Goal: Information Seeking & Learning: Learn about a topic

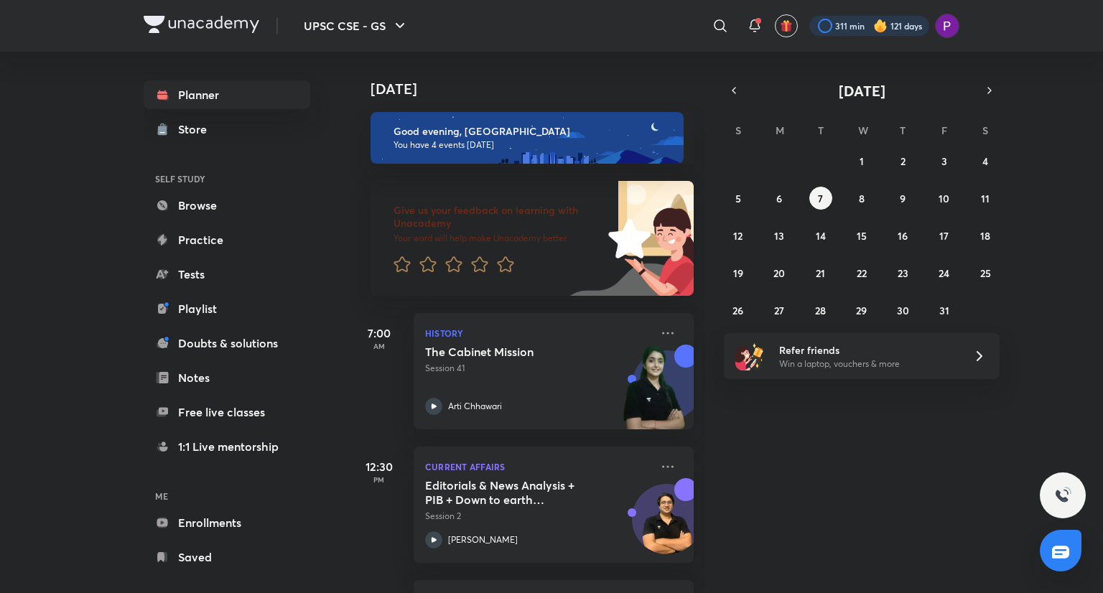
click at [837, 26] on div at bounding box center [870, 26] width 120 height 20
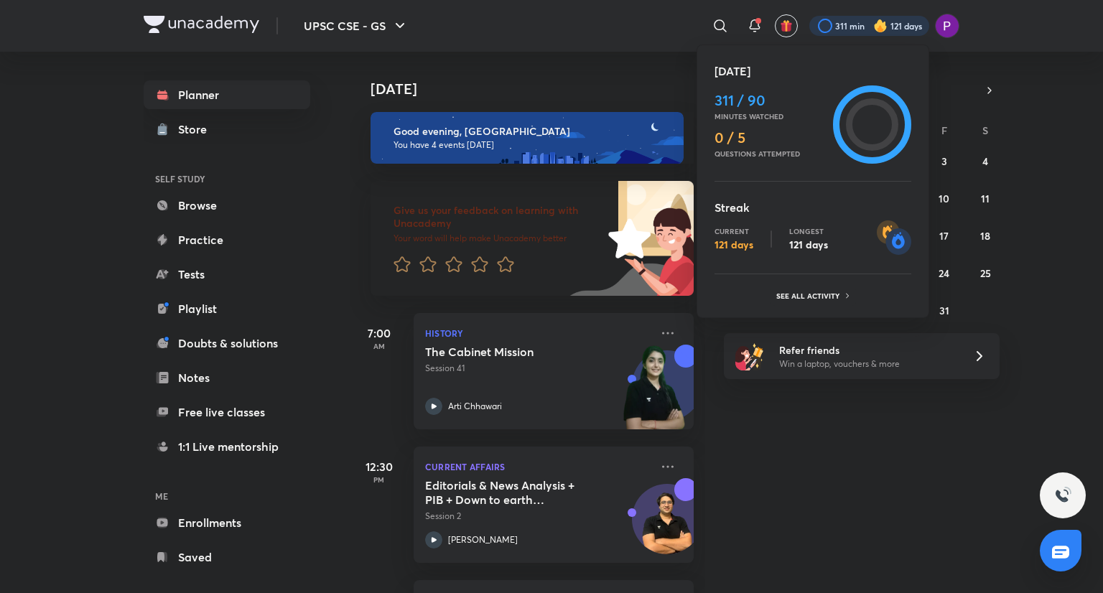
click at [837, 26] on div at bounding box center [551, 296] width 1103 height 593
